Goal: Transaction & Acquisition: Book appointment/travel/reservation

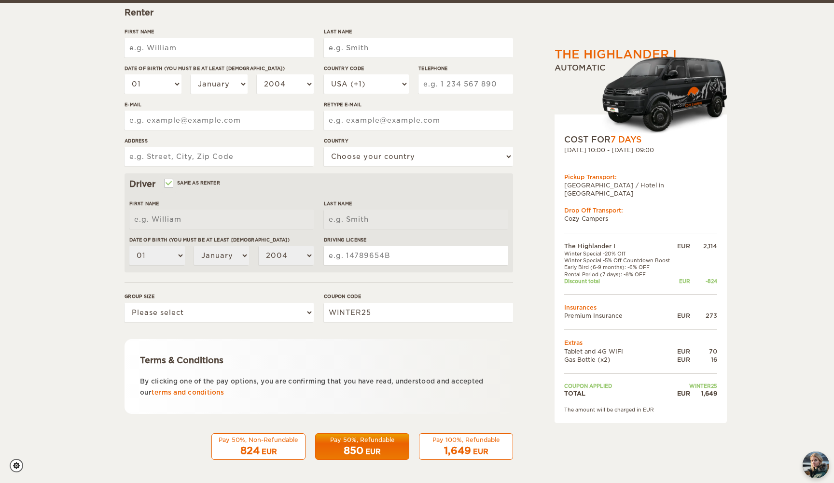
scroll to position [143, 0]
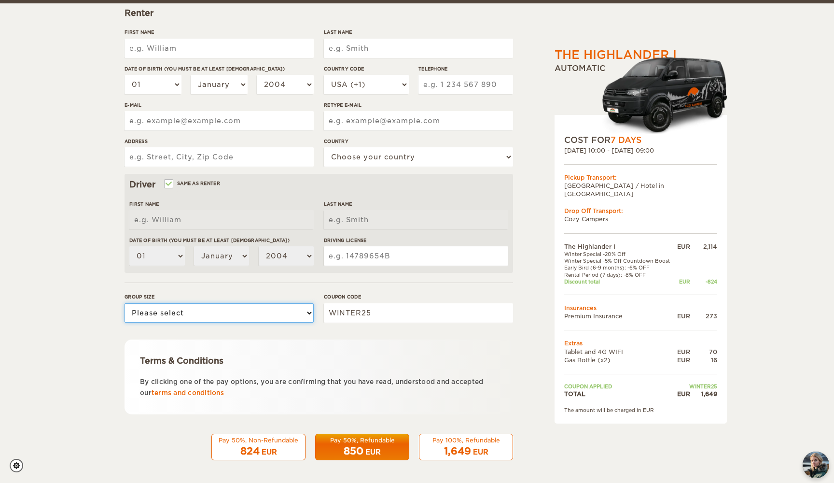
select select "2"
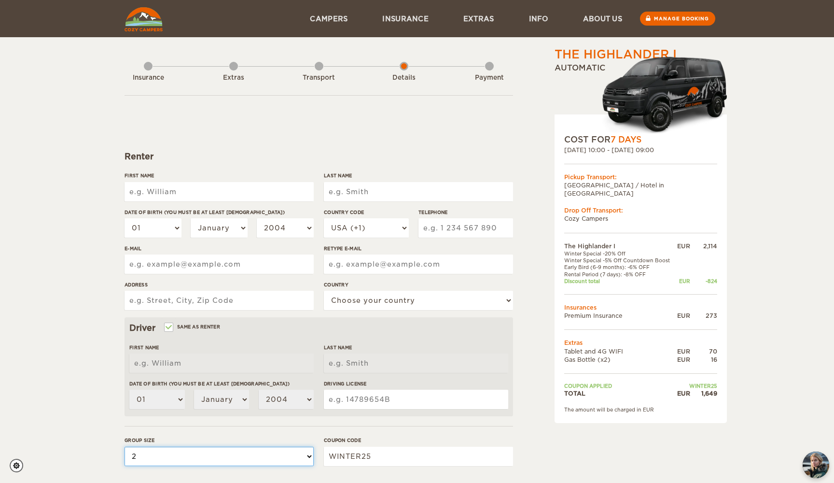
scroll to position [0, 0]
click at [480, 22] on link "Extras" at bounding box center [479, 18] width 66 height 37
click at [148, 75] on div "Insurance" at bounding box center [148, 77] width 53 height 9
click at [148, 68] on div "Insurance" at bounding box center [148, 75] width 9 height 39
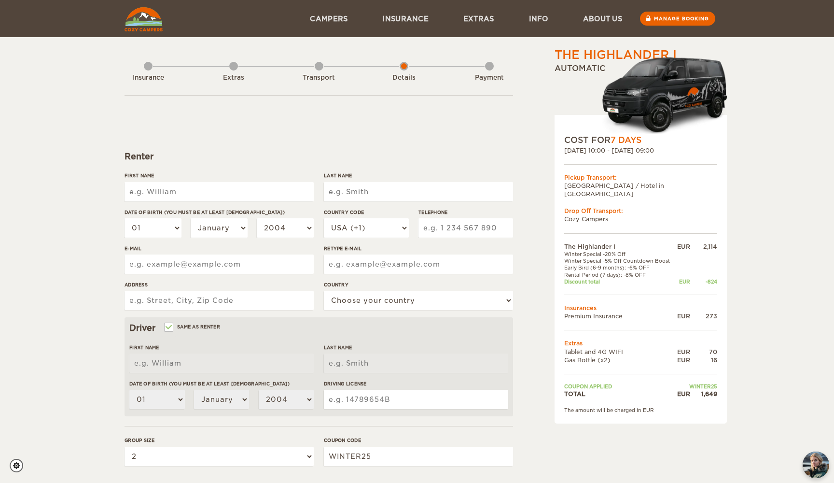
click at [148, 68] on div "Insurance" at bounding box center [148, 75] width 9 height 39
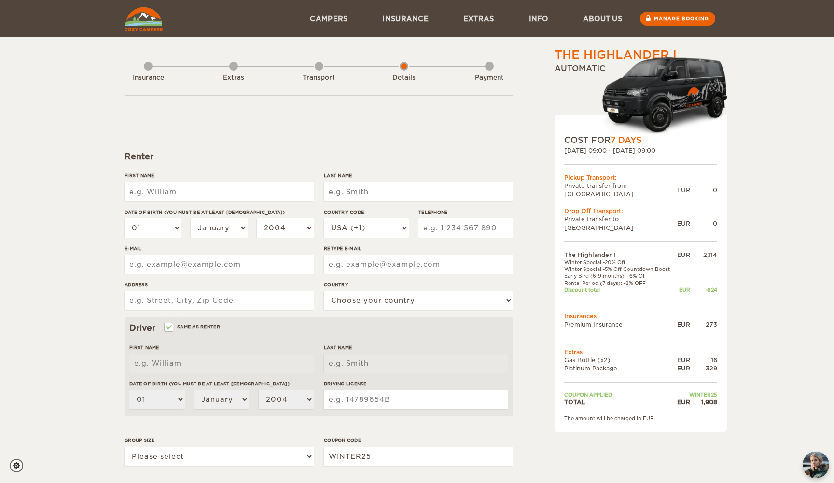
click at [137, 15] on img at bounding box center [144, 19] width 38 height 24
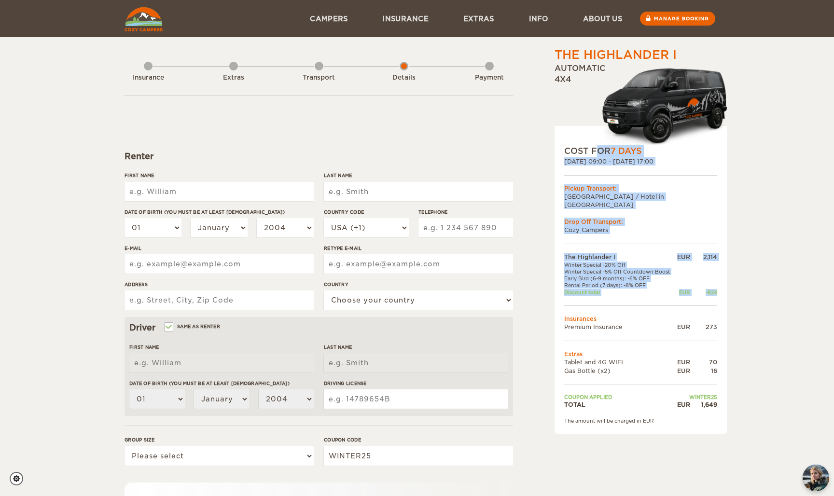
drag, startPoint x: 563, startPoint y: 151, endPoint x: 714, endPoint y: 300, distance: 211.7
click at [714, 300] on div "COST FOR 7 Days 05. Mar 2026 09:00 - 11. Mar 2026 17:00 Pickup Transport: City …" at bounding box center [641, 280] width 172 height 308
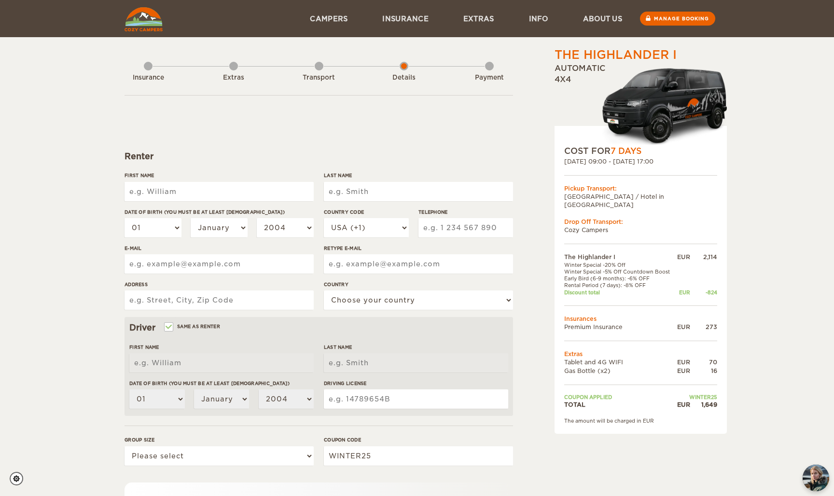
click at [534, 98] on div "The Highlander I Expand Collapse Total 1,649 EUR Automatic 4x4 COST FOR 7 Days …" at bounding box center [616, 332] width 187 height 571
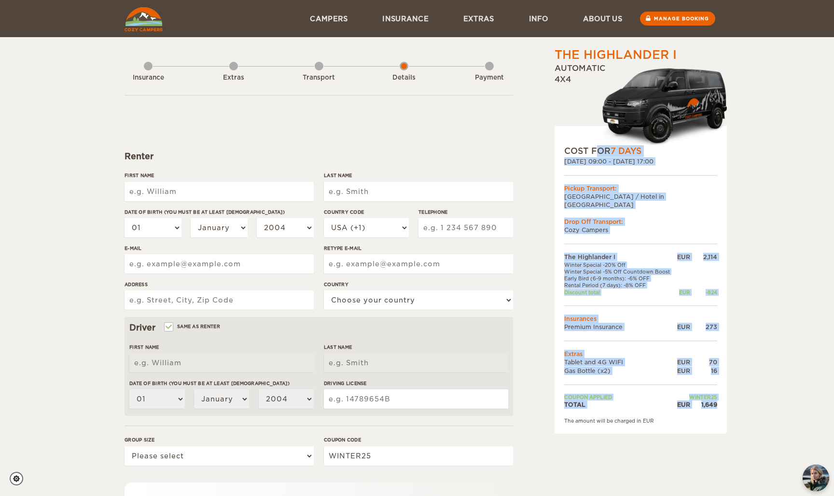
drag, startPoint x: 561, startPoint y: 150, endPoint x: 717, endPoint y: 397, distance: 293.2
click at [717, 397] on div "COST FOR 7 Days 05. Mar 2026 09:00 - 11. Mar 2026 17:00 Pickup Transport: City …" at bounding box center [641, 280] width 172 height 308
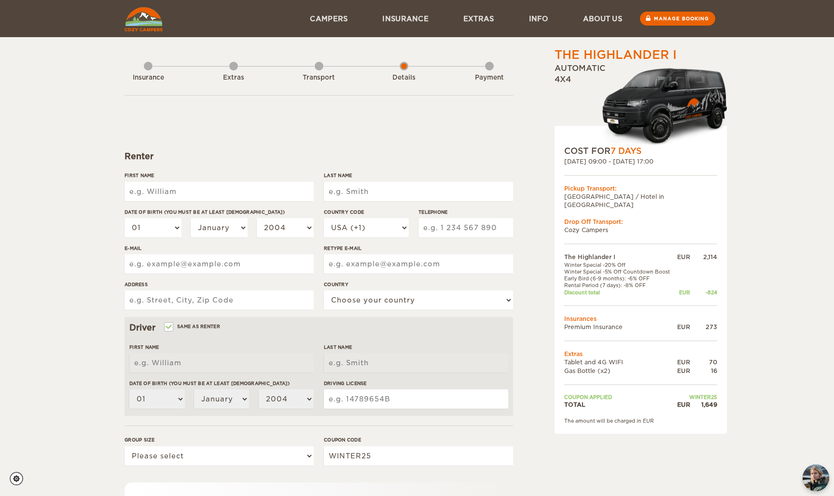
click at [719, 394] on div "COST FOR 7 Days 05. Mar 2026 09:00 - 11. Mar 2026 17:00 Pickup Transport: City …" at bounding box center [641, 280] width 172 height 308
drag, startPoint x: 719, startPoint y: 394, endPoint x: 624, endPoint y: 145, distance: 266.1
click at [626, 145] on div "COST FOR 7 Days 05. Mar 2026 09:00 - 11. Mar 2026 17:00 Pickup Transport: City …" at bounding box center [641, 280] width 172 height 308
click at [509, 164] on form "Renter First Name Last Name Date of birth (You must be at least 20 years old) 0…" at bounding box center [319, 349] width 389 height 508
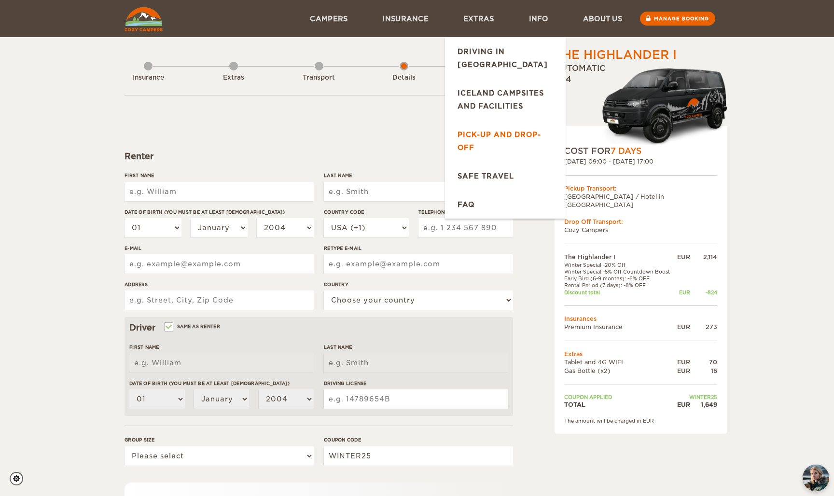
click at [492, 120] on link "Pick-up and drop-off" at bounding box center [505, 141] width 121 height 42
